Goal: Navigation & Orientation: Go to known website

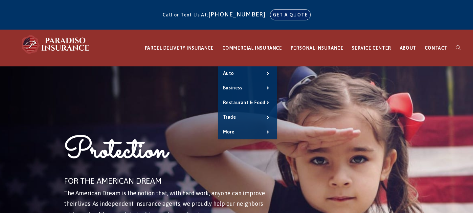
click at [271, 20] on link "GET A QUOTE" at bounding box center [291, 15] width 40 height 11
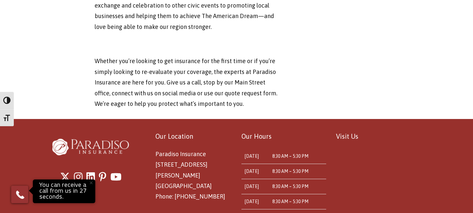
scroll to position [2321, 0]
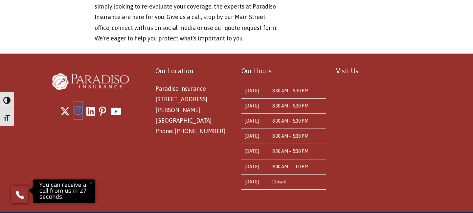
click at [78, 106] on icon "Instagram" at bounding box center [78, 111] width 9 height 10
